Goal: Information Seeking & Learning: Learn about a topic

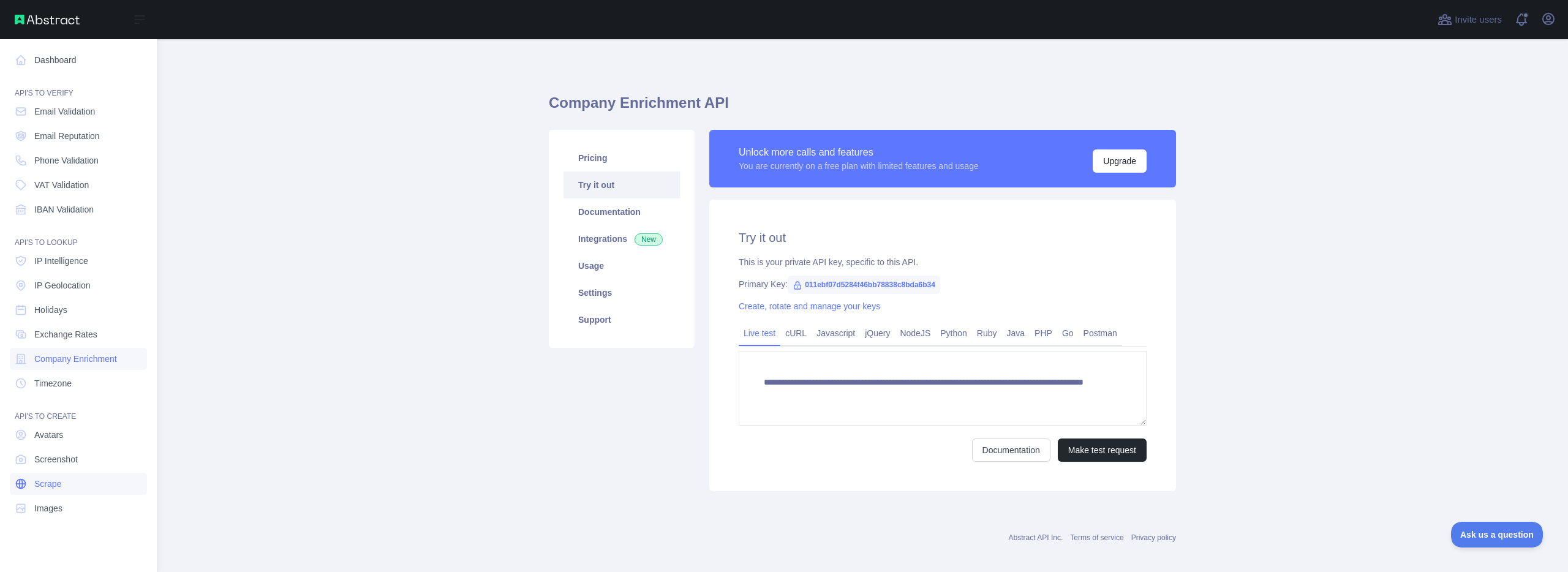
click at [66, 479] on link "Scrape" at bounding box center [78, 484] width 137 height 22
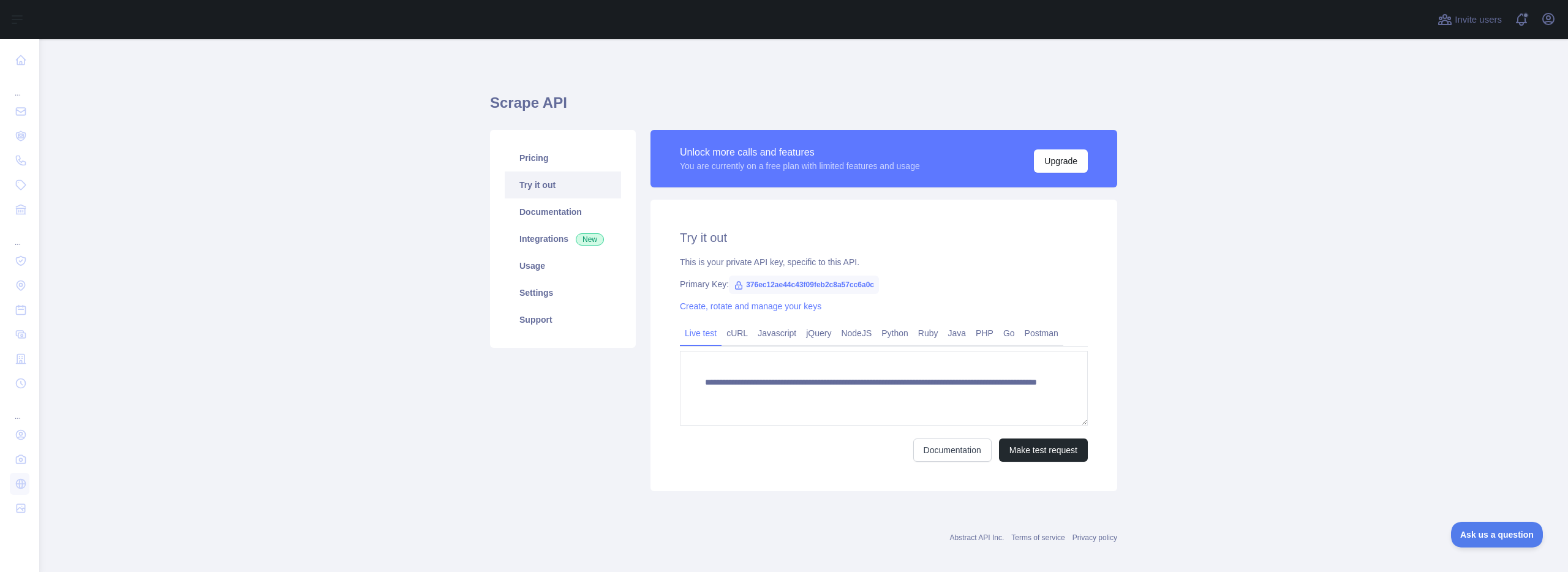
click at [428, 394] on main "**********" at bounding box center [803, 306] width 1529 height 533
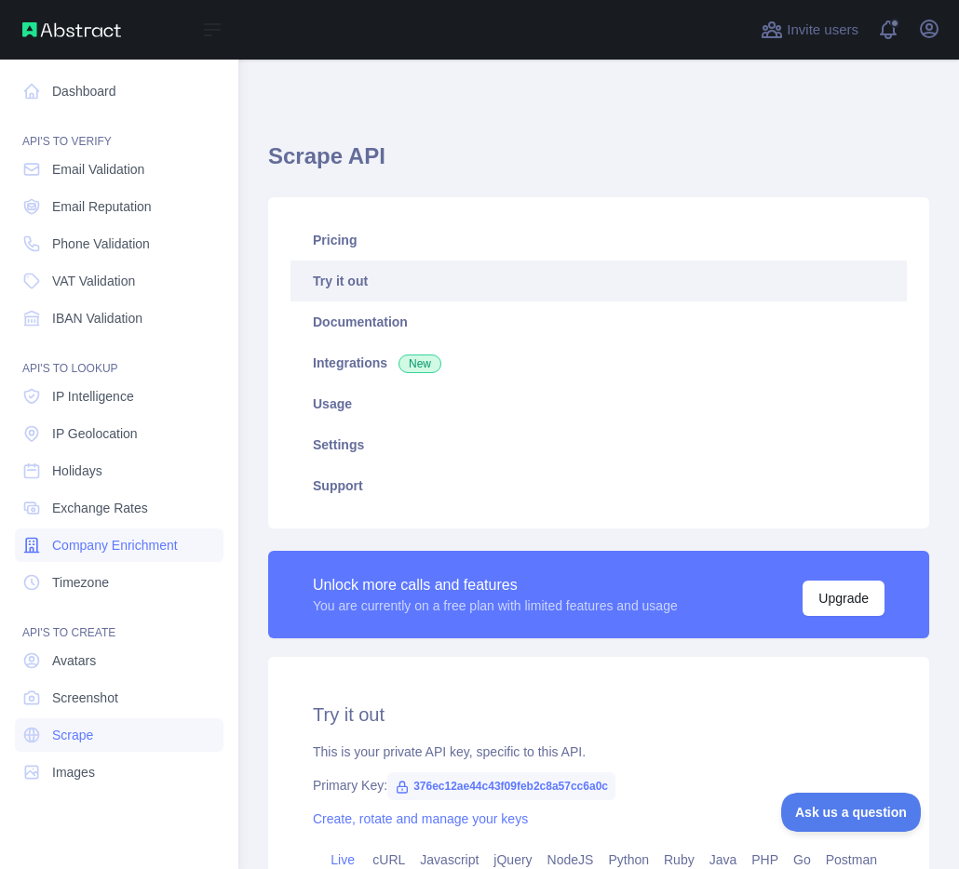
click at [109, 545] on span "Company Enrichment" at bounding box center [115, 545] width 126 height 19
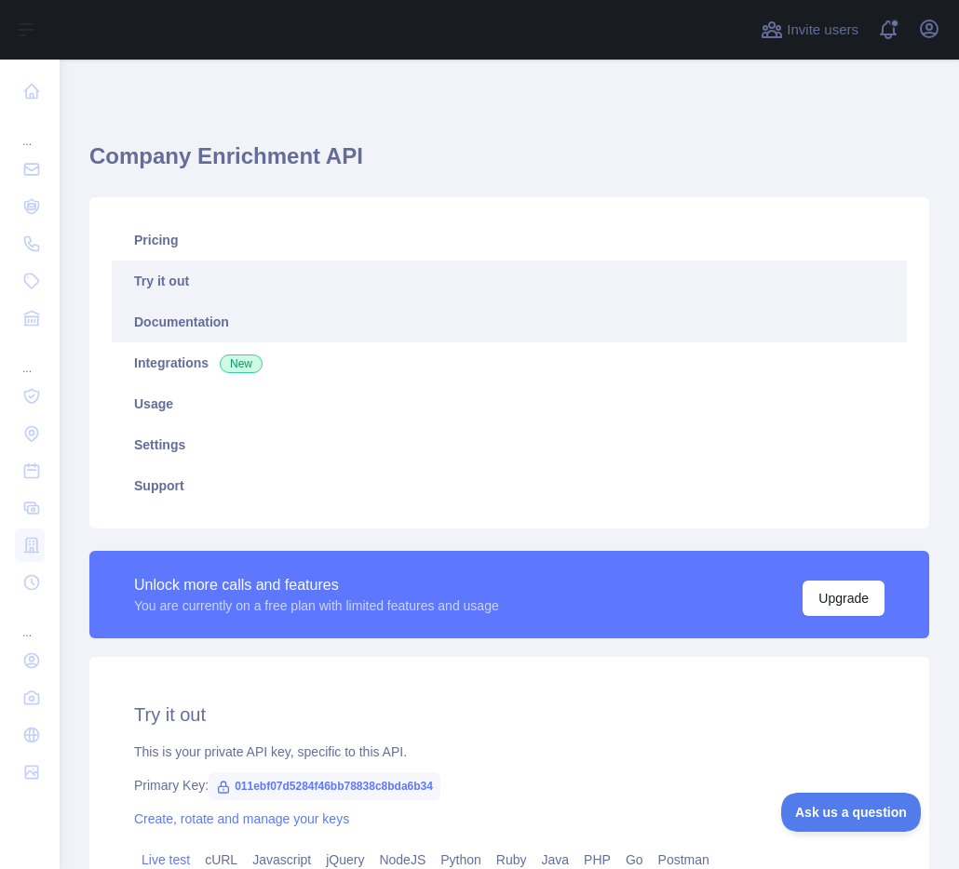
click at [199, 326] on link "Documentation" at bounding box center [509, 322] width 795 height 41
